Goal: Information Seeking & Learning: Learn about a topic

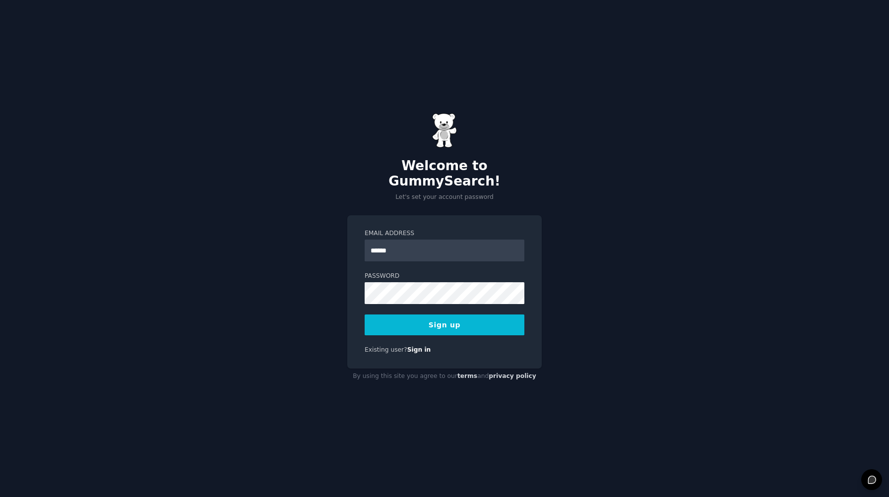
type input "**********"
click at [449, 315] on button "Sign up" at bounding box center [445, 325] width 160 height 21
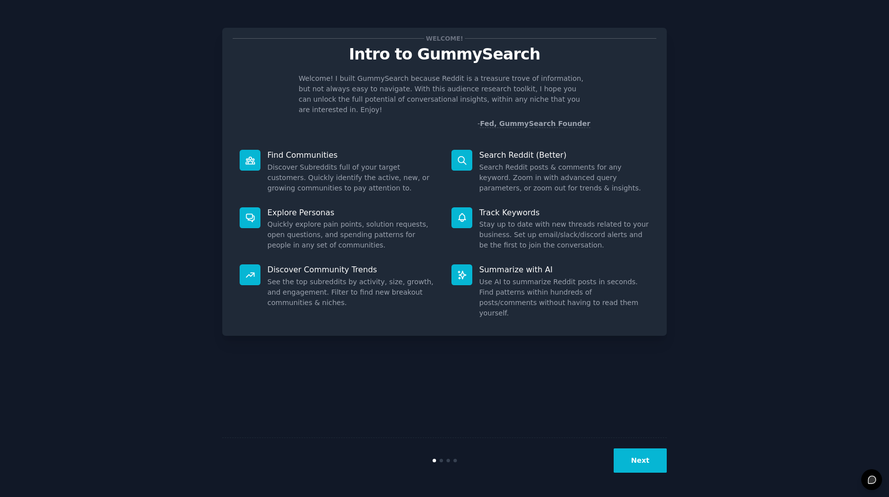
click at [644, 459] on button "Next" at bounding box center [640, 461] width 53 height 24
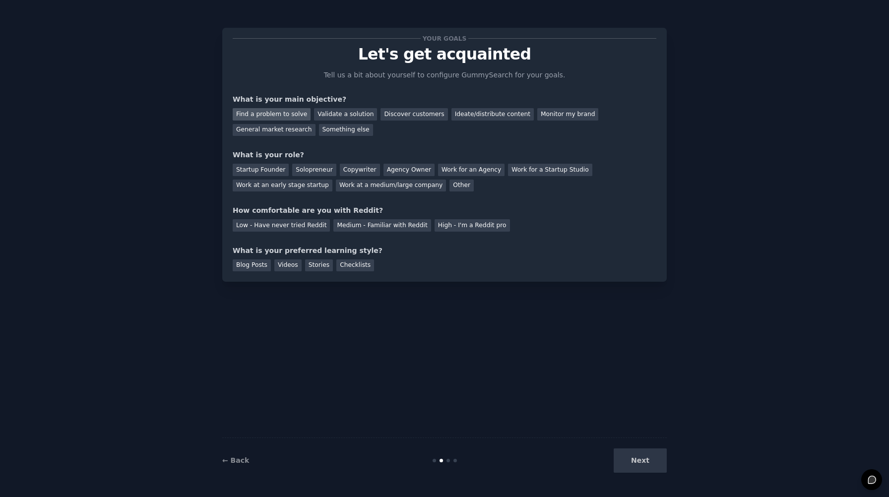
click at [264, 111] on div "Find a problem to solve" at bounding box center [272, 114] width 78 height 12
click at [309, 169] on div "Solopreneur" at bounding box center [314, 170] width 44 height 12
click at [455, 228] on div "High - I'm a Reddit pro" at bounding box center [472, 225] width 75 height 12
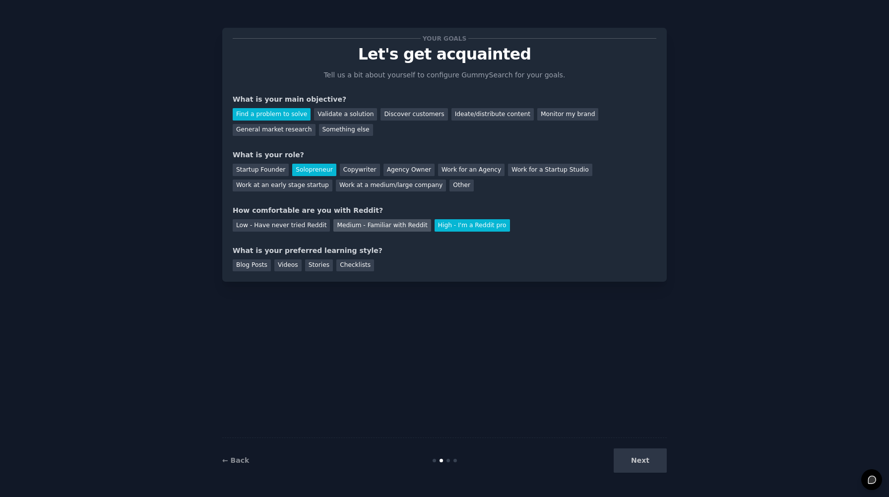
click at [381, 222] on div "Medium - Familiar with Reddit" at bounding box center [381, 225] width 97 height 12
click at [472, 228] on div "High - I'm a Reddit pro" at bounding box center [472, 225] width 75 height 12
click at [284, 265] on div "Videos" at bounding box center [287, 265] width 27 height 12
click at [657, 467] on button "Next" at bounding box center [640, 461] width 53 height 24
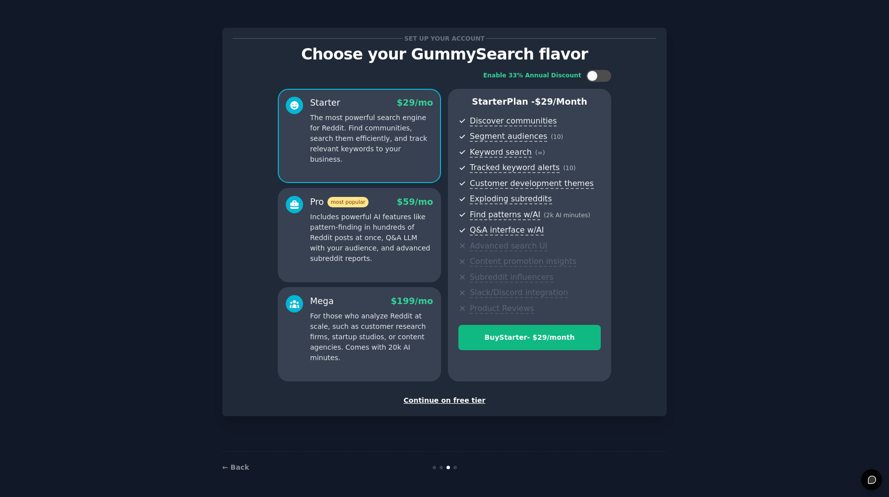
click at [434, 400] on div "Continue on free tier" at bounding box center [445, 400] width 424 height 10
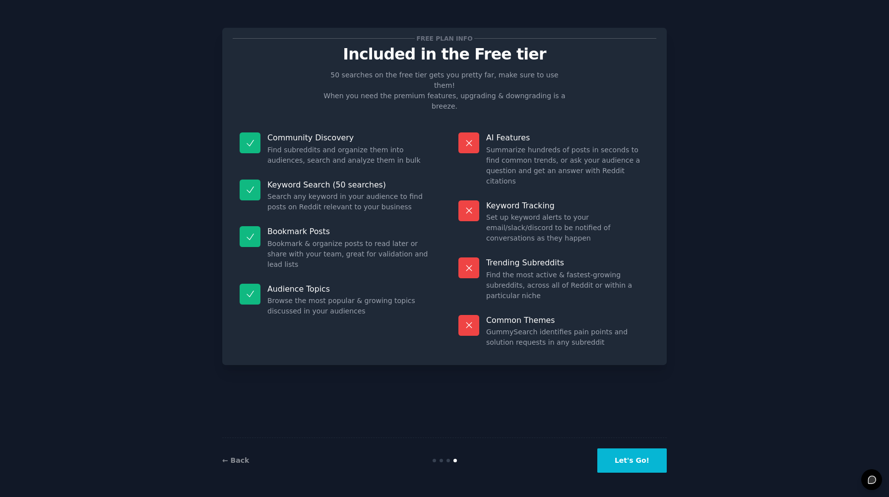
click at [645, 464] on button "Let's Go!" at bounding box center [631, 461] width 69 height 24
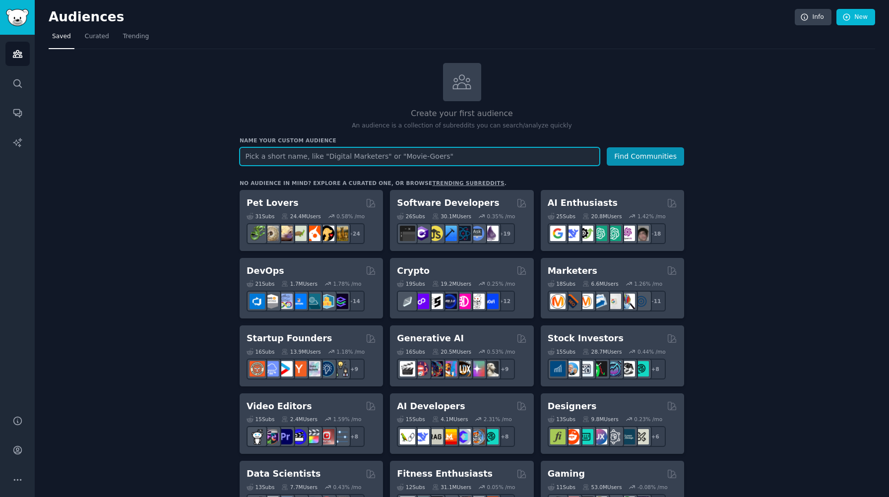
click at [465, 160] on input "text" at bounding box center [420, 156] width 360 height 18
type input "healthcare"
click at [607, 147] on button "Find Communities" at bounding box center [645, 156] width 77 height 18
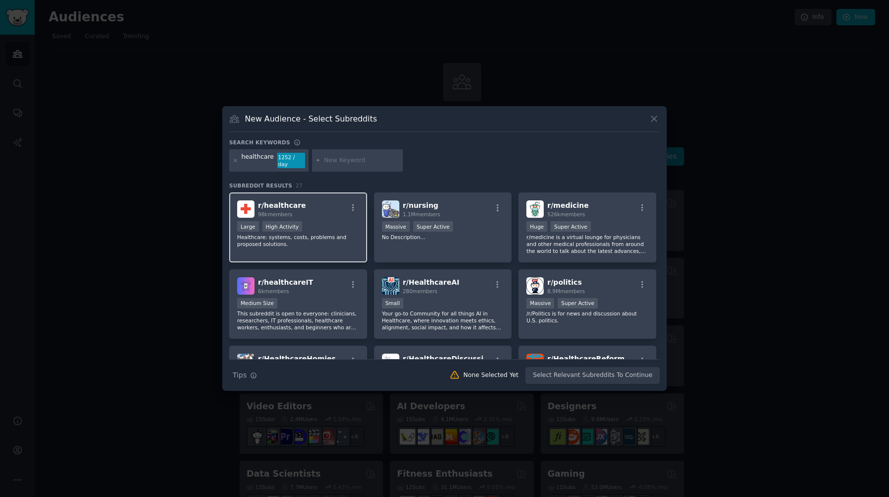
click at [300, 200] on div "r/ healthcare 98k members" at bounding box center [298, 208] width 122 height 17
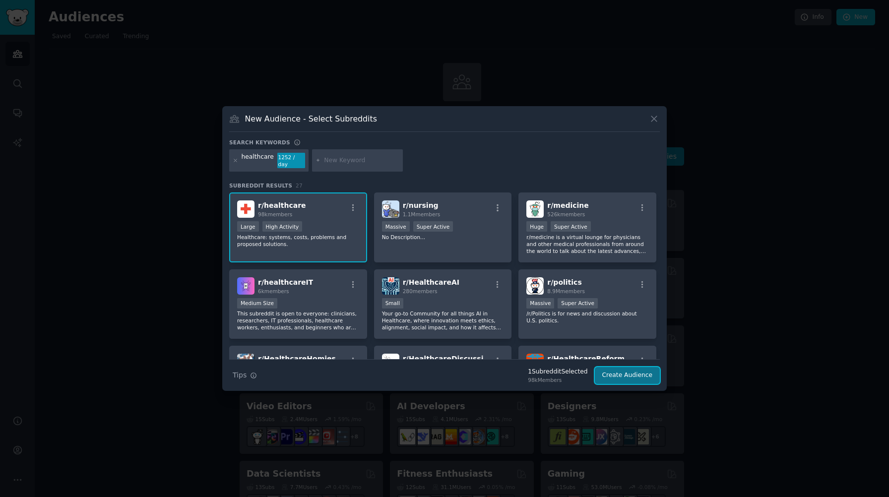
click at [631, 373] on button "Create Audience" at bounding box center [627, 375] width 65 height 17
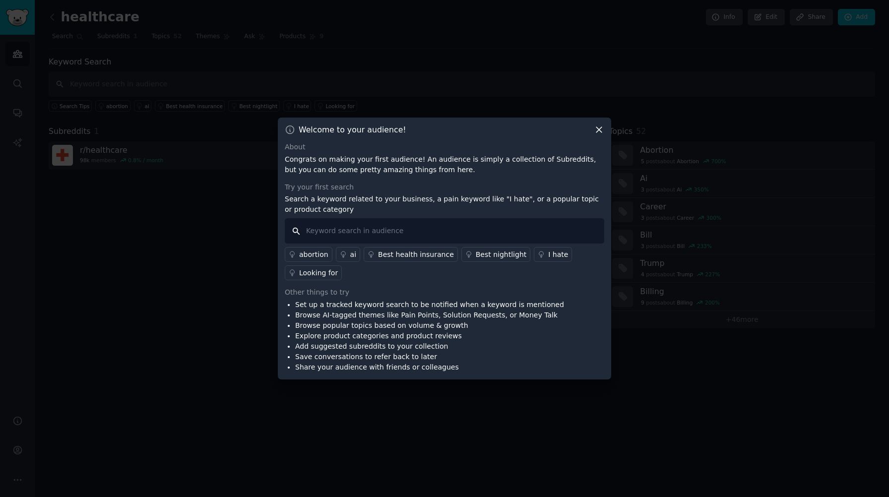
click at [419, 231] on input "text" at bounding box center [445, 230] width 320 height 25
type input "soap notes"
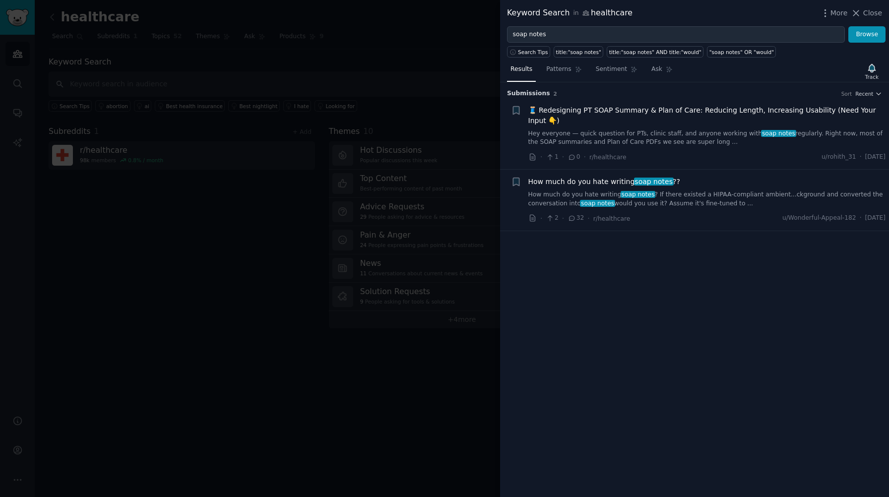
click at [627, 113] on span "🧵 Redesigning PT SOAP Summary & Plan of Care: Reducing Length, Increasing Usabi…" at bounding box center [707, 115] width 358 height 21
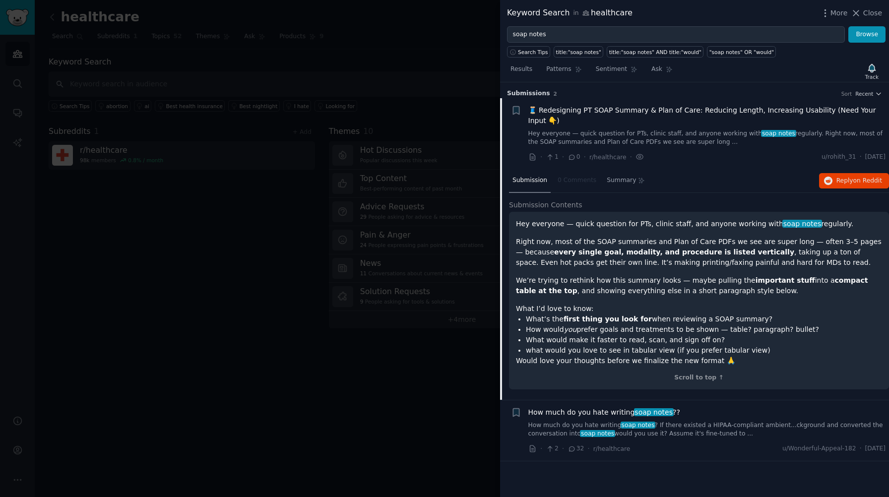
click at [592, 410] on span "How much do you hate writing soap notes ??" at bounding box center [604, 412] width 152 height 10
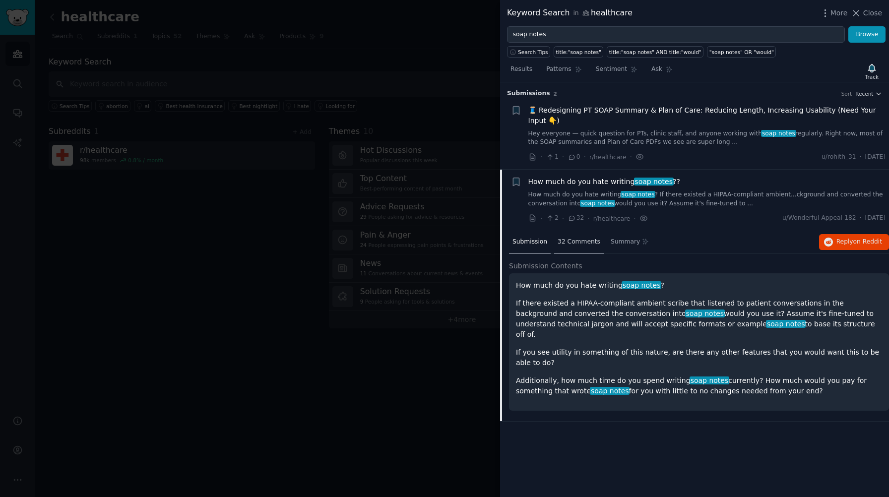
click at [577, 245] on span "32 Comments" at bounding box center [579, 242] width 43 height 9
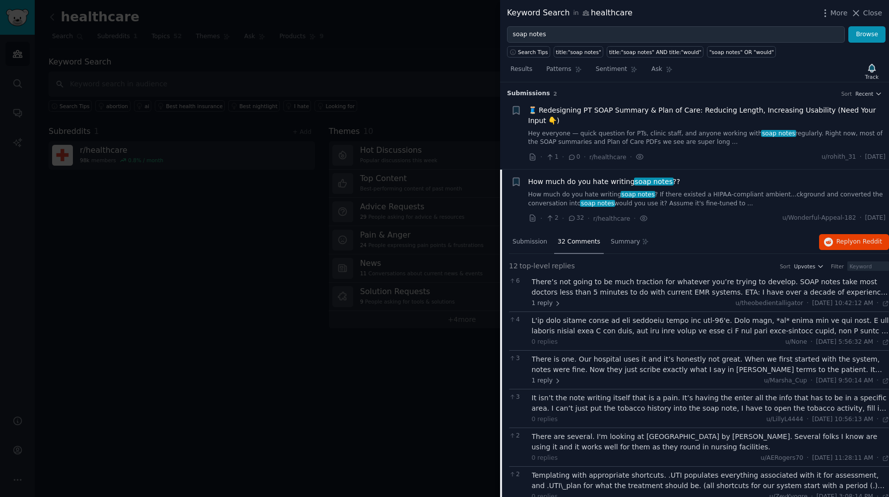
click at [605, 292] on div "There’s not going to be much traction for whatever you’re trying to develop. SO…" at bounding box center [711, 287] width 358 height 21
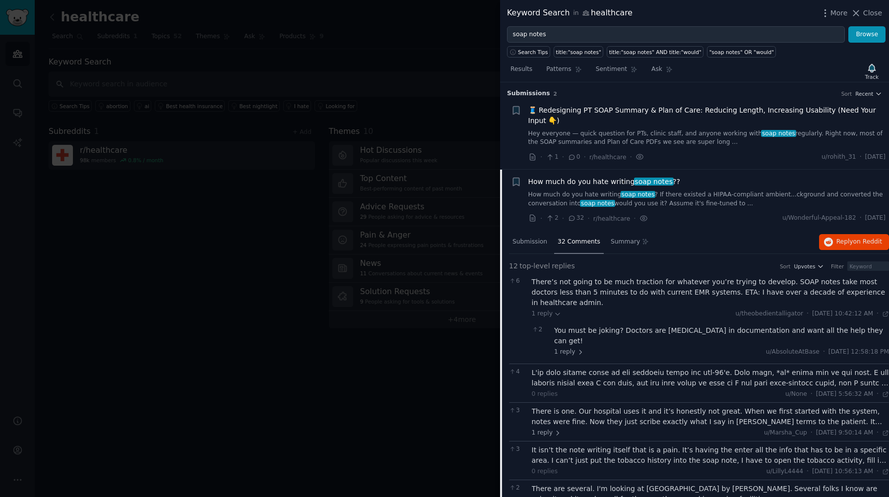
click at [649, 197] on link "How much do you hate writing soap notes ? If there existed a HIPAA-compliant am…" at bounding box center [707, 199] width 358 height 17
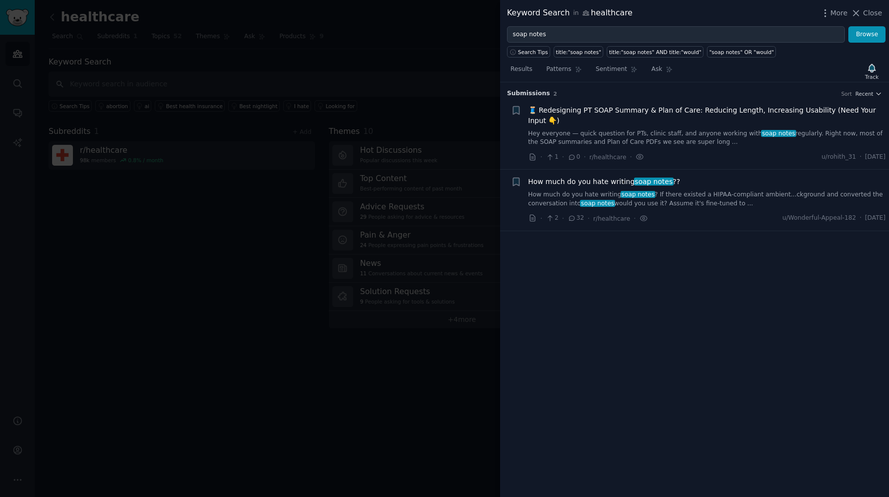
click at [649, 197] on link "How much do you hate writing soap notes ? If there existed a HIPAA-compliant am…" at bounding box center [707, 199] width 358 height 17
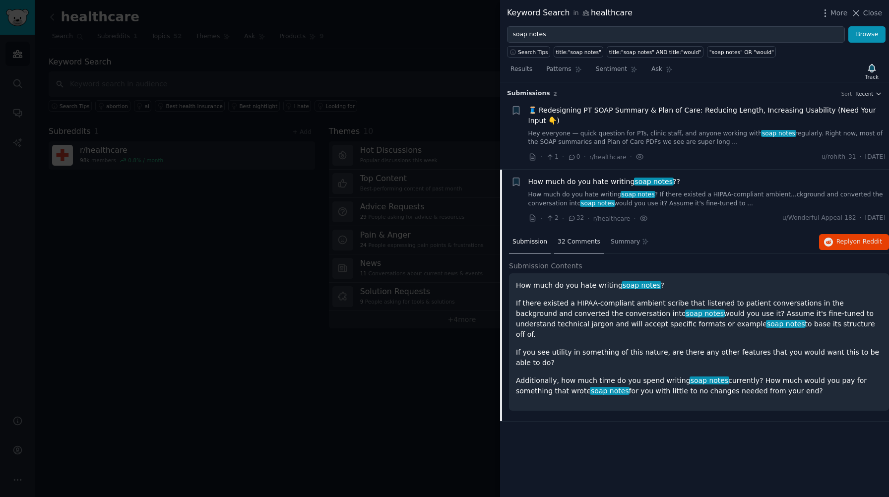
click at [568, 236] on div "32 Comments" at bounding box center [579, 243] width 50 height 24
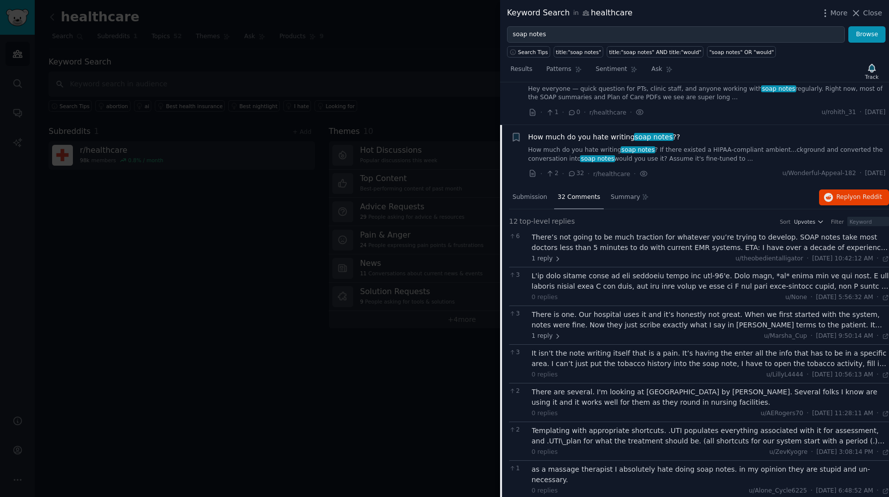
scroll to position [46, 0]
click at [707, 283] on div at bounding box center [711, 280] width 358 height 21
